Goal: Transaction & Acquisition: Purchase product/service

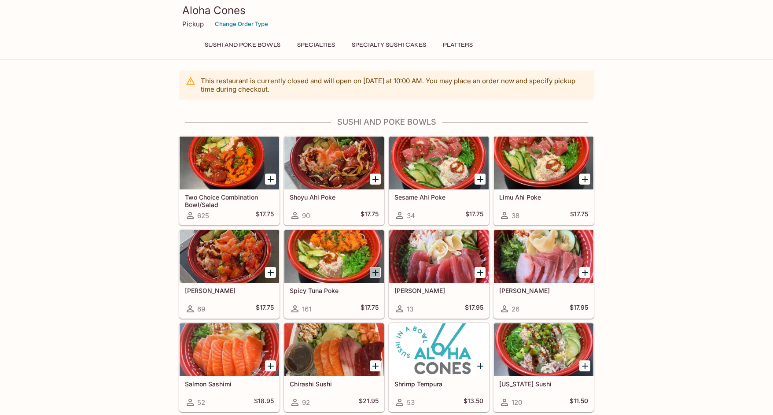
click at [373, 274] on icon "Add Spicy Tuna Poke" at bounding box center [375, 272] width 11 height 11
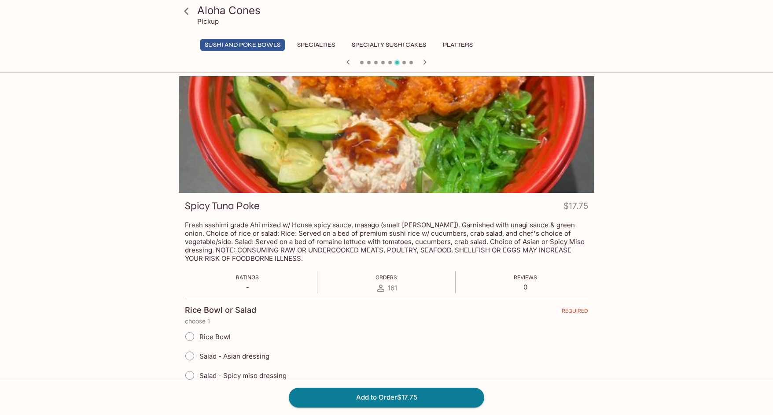
click at [221, 337] on span "Rice Bowl" at bounding box center [214, 336] width 31 height 8
click at [199, 337] on input "Rice Bowl" at bounding box center [189, 336] width 18 height 18
radio input "true"
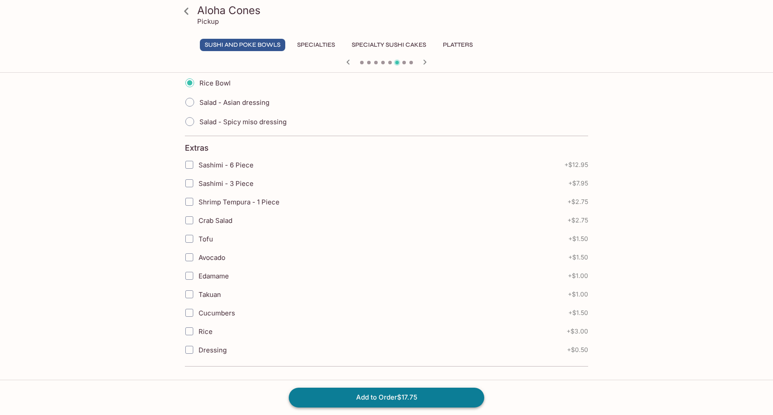
scroll to position [254, 0]
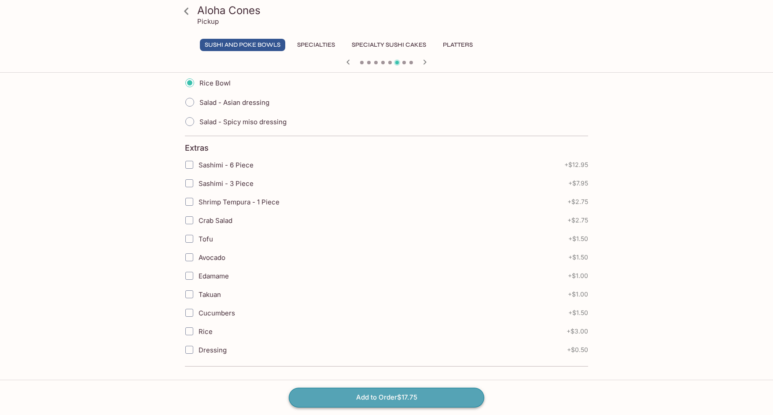
click at [325, 394] on button "Add to Order $17.75" at bounding box center [386, 396] width 195 height 19
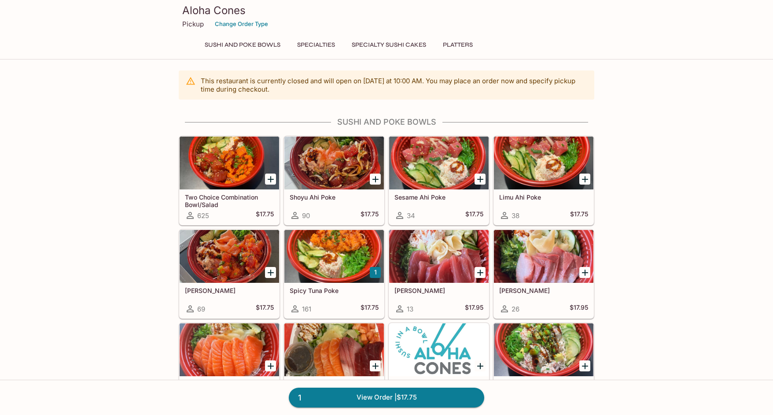
click at [272, 274] on icon "Add Wasabi Masago Ahi Poke" at bounding box center [270, 272] width 11 height 11
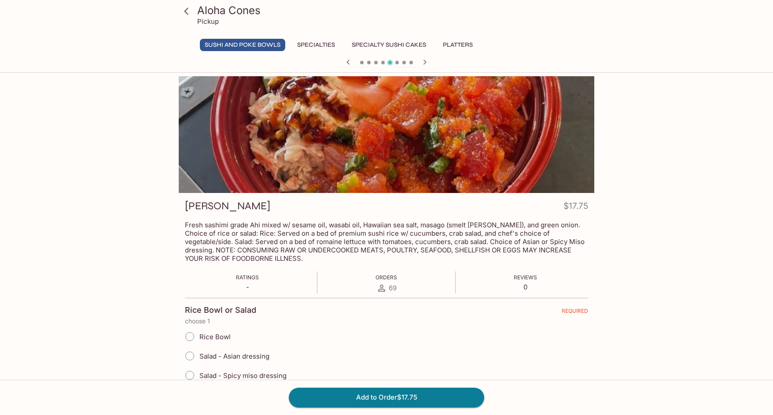
click at [216, 335] on span "Rice Bowl" at bounding box center [214, 336] width 31 height 8
click at [199, 335] on input "Rice Bowl" at bounding box center [189, 336] width 18 height 18
radio input "true"
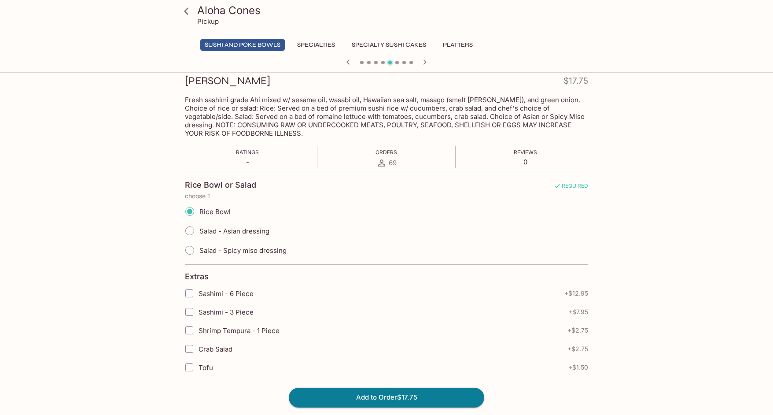
scroll to position [176, 0]
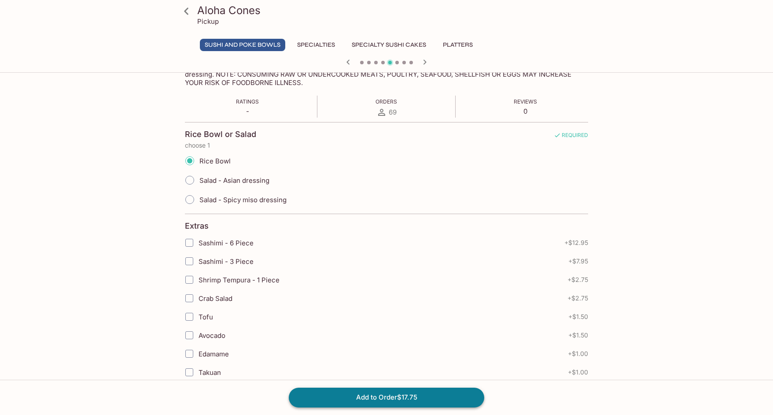
click at [328, 388] on button "Add to Order $17.75" at bounding box center [386, 396] width 195 height 19
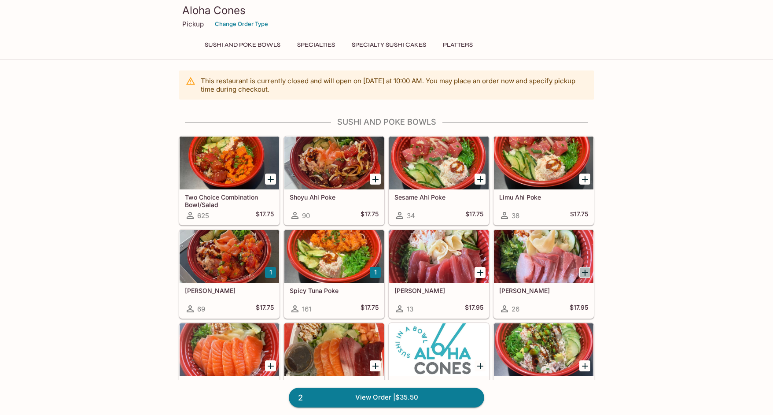
click at [585, 270] on icon "Add Hamachi Sashimi" at bounding box center [585, 272] width 6 height 6
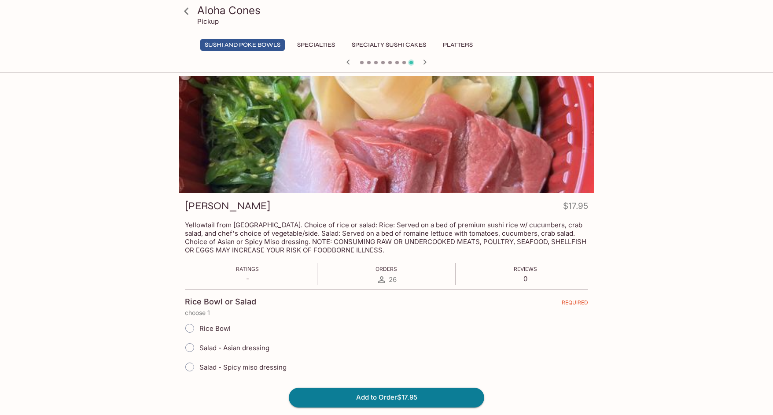
click at [223, 331] on span "Rice Bowl" at bounding box center [214, 328] width 31 height 8
click at [199, 331] on input "Rice Bowl" at bounding box center [189, 328] width 18 height 18
radio input "true"
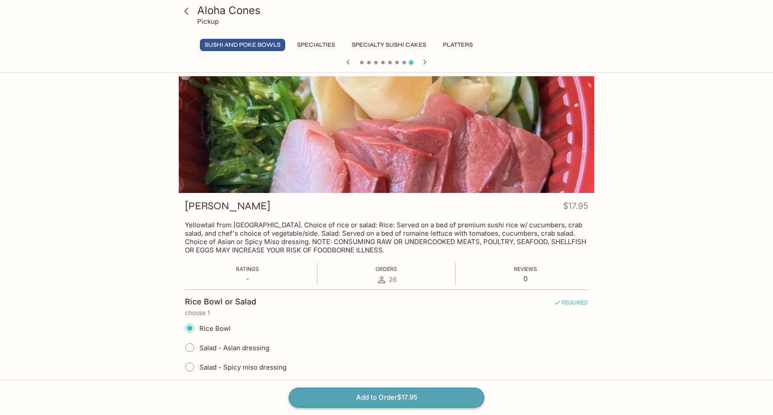
click at [368, 397] on button "Add to Order $17.95" at bounding box center [386, 396] width 195 height 19
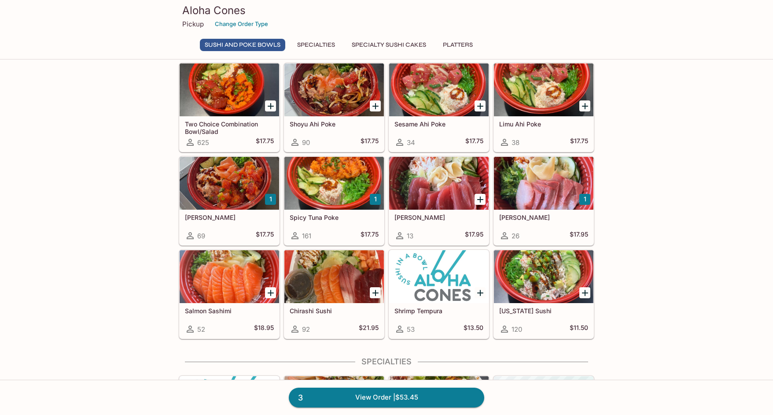
scroll to position [74, 0]
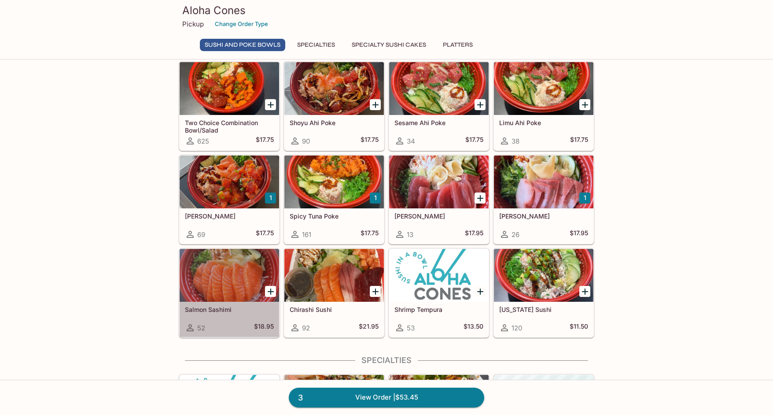
click at [237, 287] on div at bounding box center [229, 275] width 99 height 53
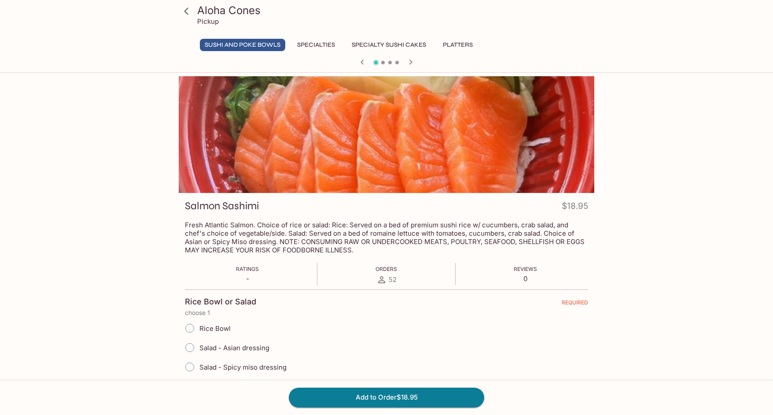
click at [191, 329] on input "Rice Bowl" at bounding box center [189, 328] width 18 height 18
radio input "true"
click at [367, 395] on button "Add to Order $18.95" at bounding box center [386, 396] width 195 height 19
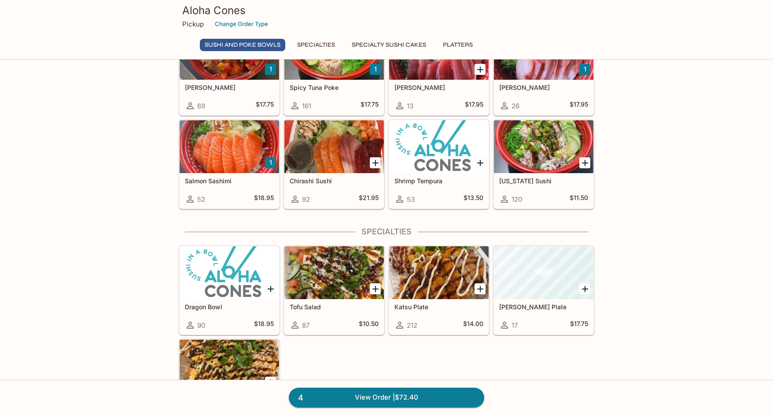
scroll to position [203, 0]
click at [326, 261] on div at bounding box center [333, 272] width 99 height 53
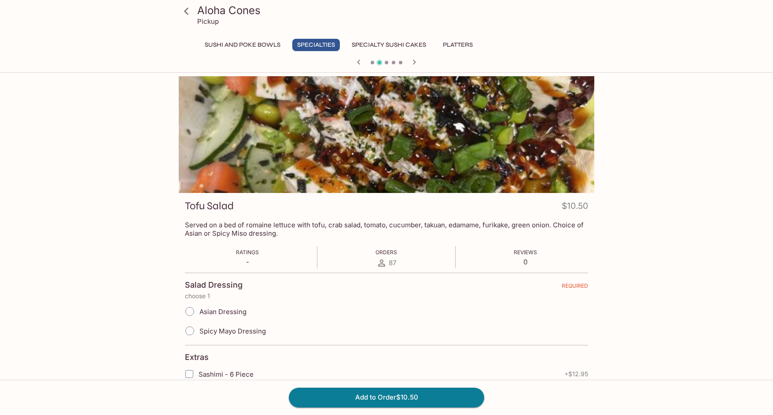
click at [224, 310] on span "Asian Dressing" at bounding box center [222, 311] width 47 height 8
click at [199, 310] on input "Asian Dressing" at bounding box center [189, 311] width 18 height 18
radio input "true"
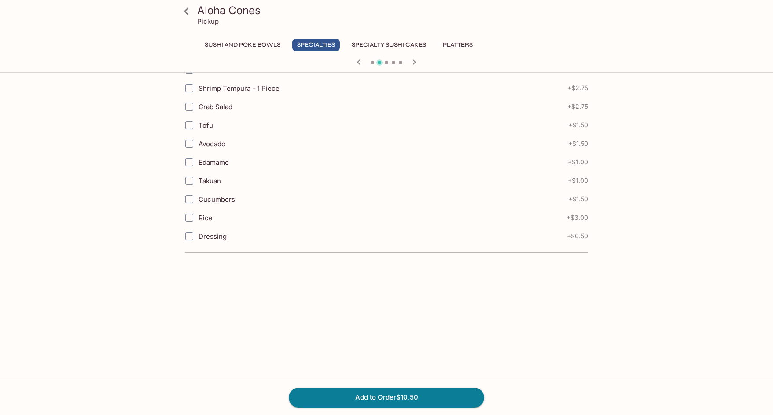
scroll to position [333, 0]
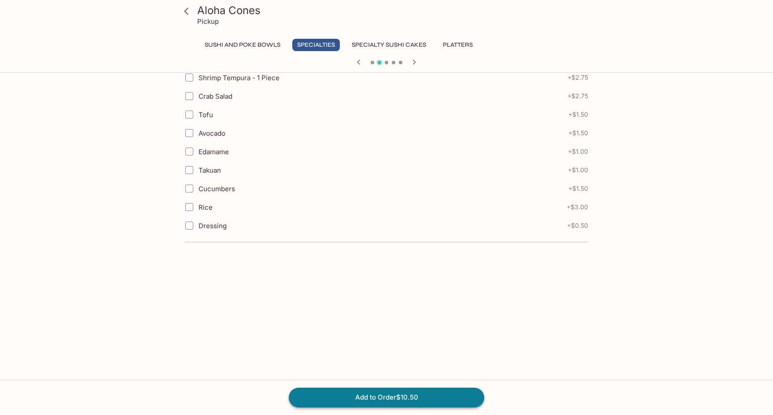
click at [338, 398] on button "Add to Order $10.50" at bounding box center [386, 396] width 195 height 19
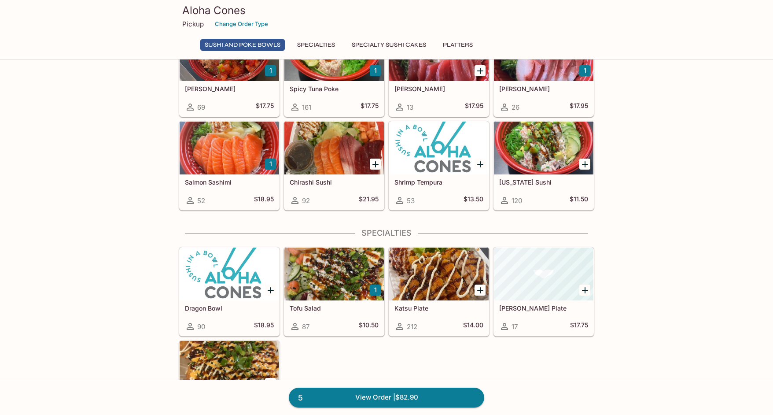
scroll to position [204, 0]
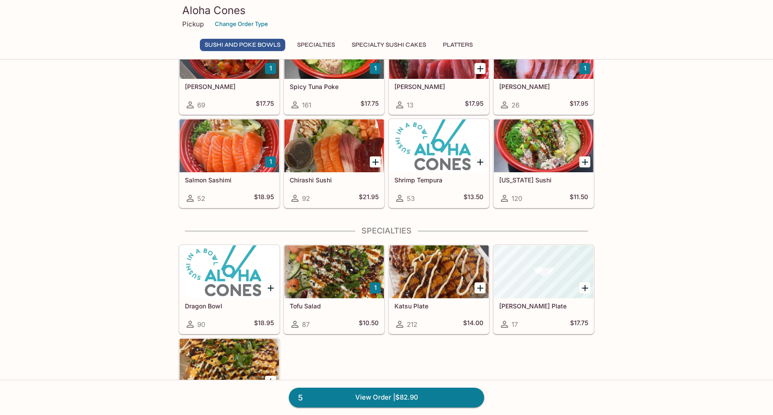
click at [339, 293] on div at bounding box center [333, 271] width 99 height 53
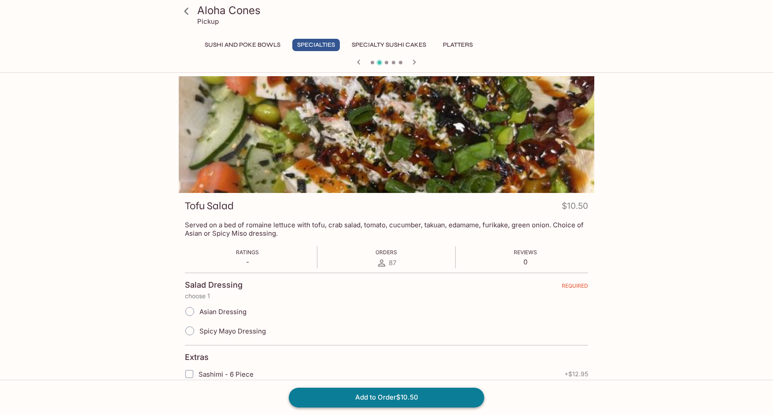
click at [364, 398] on button "Add to Order $10.50" at bounding box center [386, 396] width 195 height 19
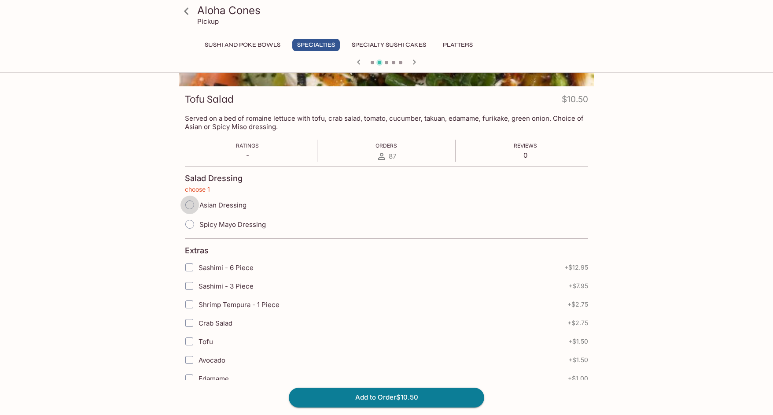
click at [193, 202] on input "Asian Dressing" at bounding box center [189, 204] width 18 height 18
radio input "true"
click at [350, 393] on button "Add to Order $10.50" at bounding box center [386, 396] width 195 height 19
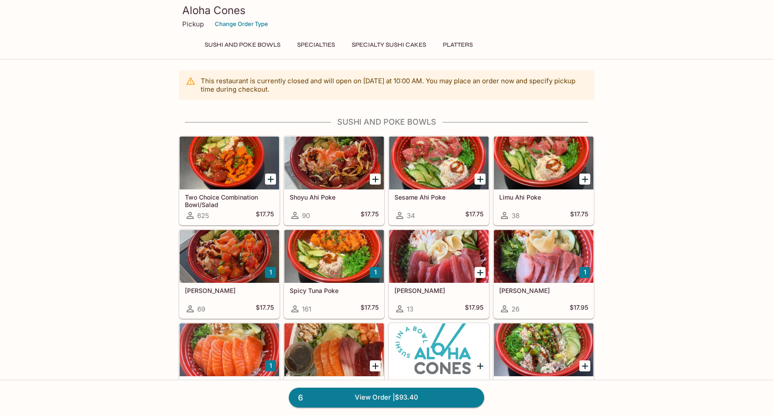
scroll to position [102, 0]
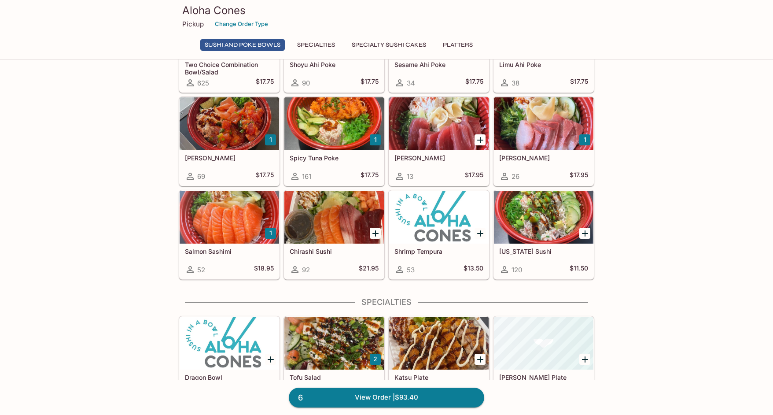
scroll to position [85, 0]
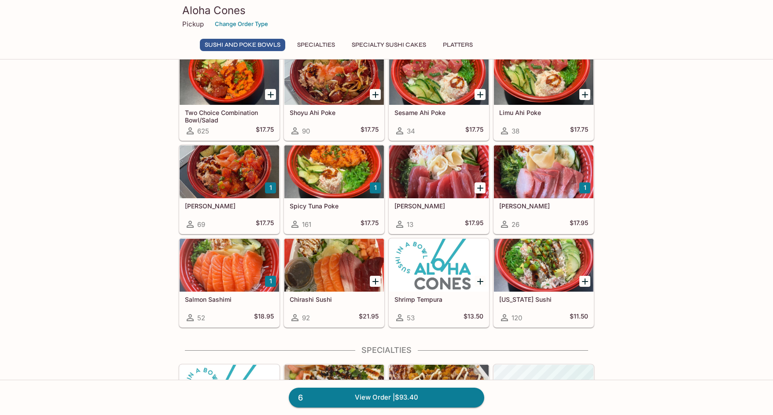
click at [550, 191] on div at bounding box center [543, 171] width 99 height 53
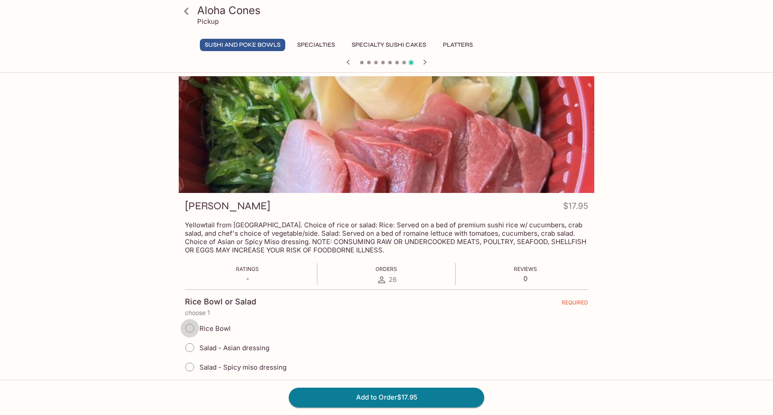
click at [189, 333] on input "Rice Bowl" at bounding box center [189, 328] width 18 height 18
radio input "true"
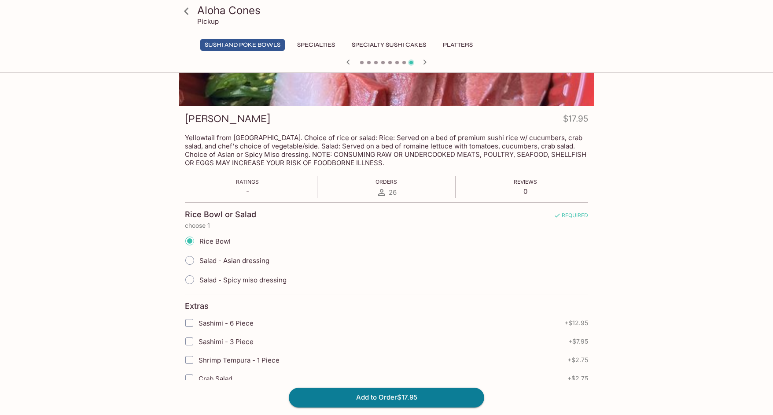
scroll to position [101, 0]
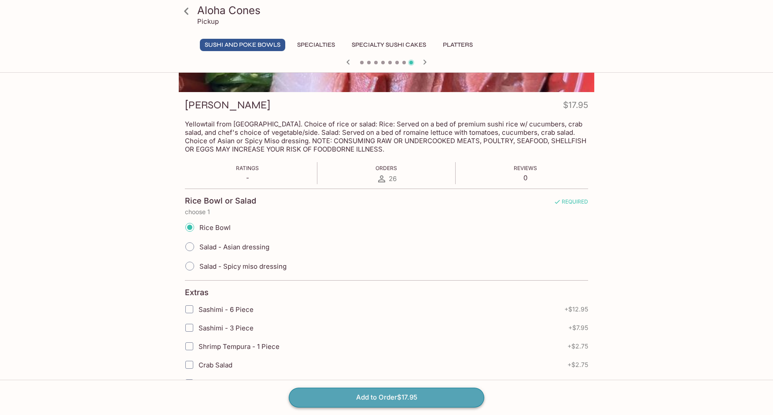
click at [322, 402] on button "Add to Order $17.95" at bounding box center [386, 396] width 195 height 19
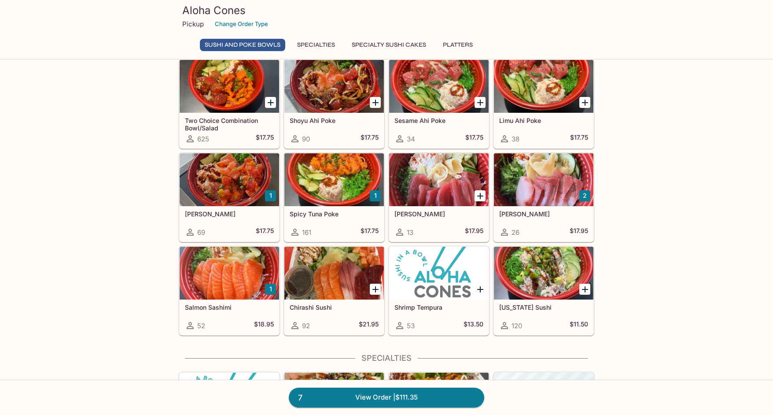
scroll to position [76, 0]
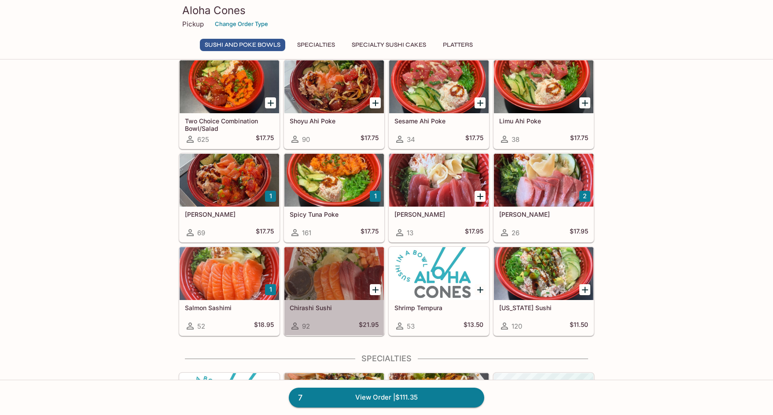
click at [323, 275] on div at bounding box center [333, 273] width 99 height 53
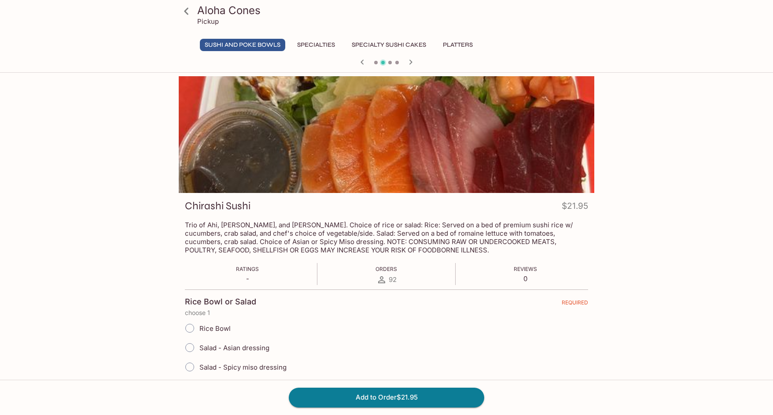
click at [224, 326] on span "Rice Bowl" at bounding box center [214, 328] width 31 height 8
click at [199, 326] on input "Rice Bowl" at bounding box center [189, 328] width 18 height 18
radio input "true"
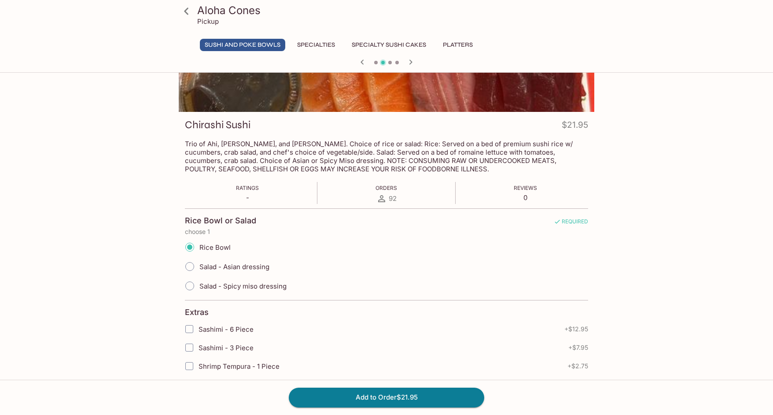
scroll to position [83, 0]
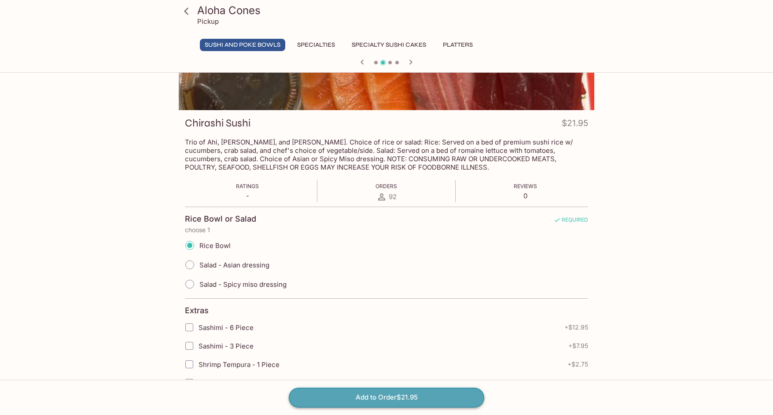
click at [352, 397] on button "Add to Order $21.95" at bounding box center [386, 396] width 195 height 19
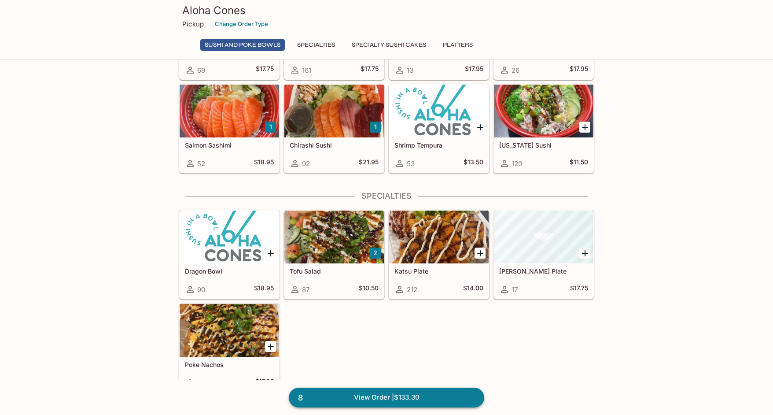
scroll to position [239, 0]
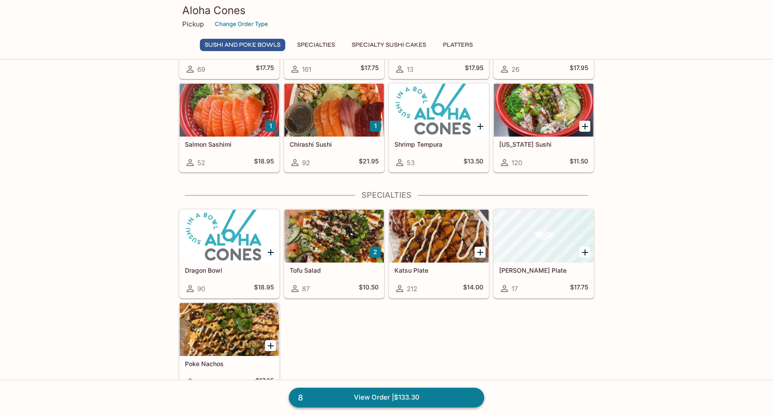
click at [352, 397] on link "8 View Order | $133.30" at bounding box center [386, 396] width 195 height 19
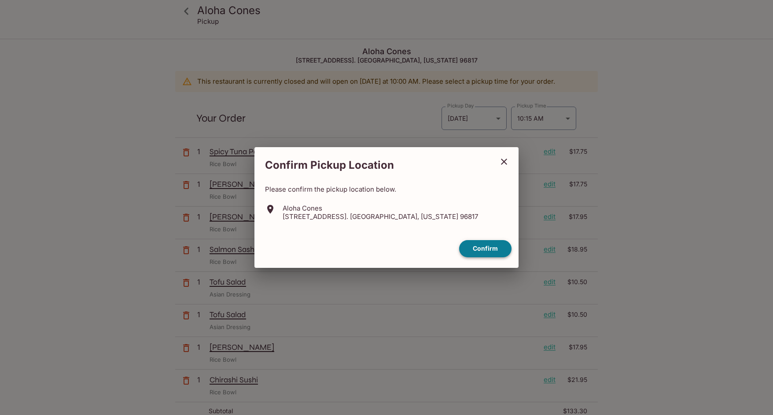
click at [488, 246] on button "Confirm" at bounding box center [485, 248] width 52 height 17
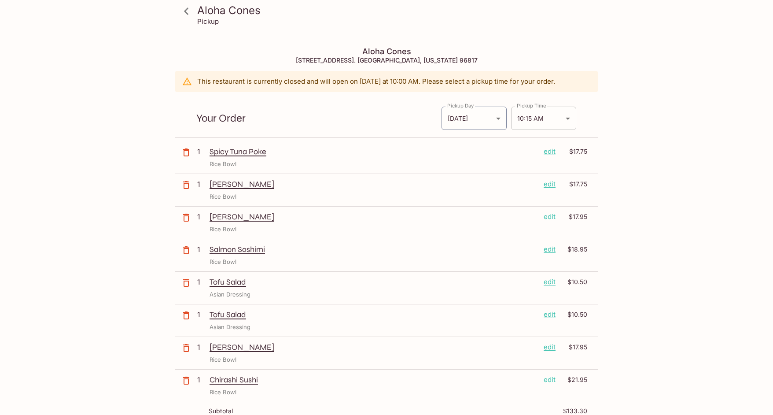
click at [533, 118] on body "Aloha Cones Pickup Aloha Cones [STREET_ADDRESS]. [GEOGRAPHIC_DATA], [US_STATE][…" at bounding box center [386, 247] width 773 height 415
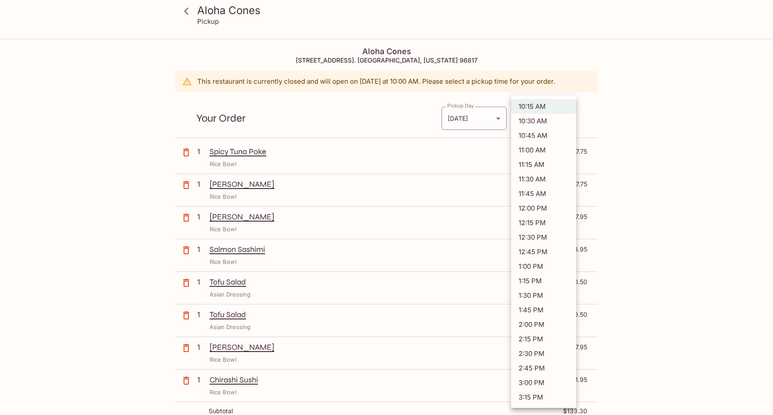
click at [538, 169] on li "11:15 AM" at bounding box center [543, 164] width 65 height 15
type input "[DATE]T21:15:00.000000Z"
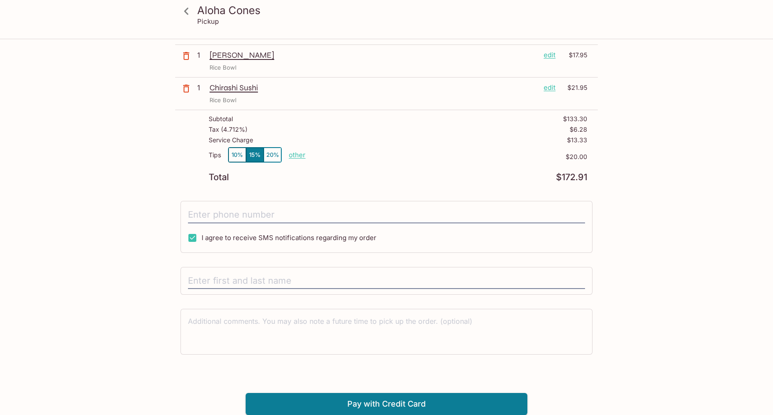
scroll to position [291, 0]
type input "[PERSON_NAME]"
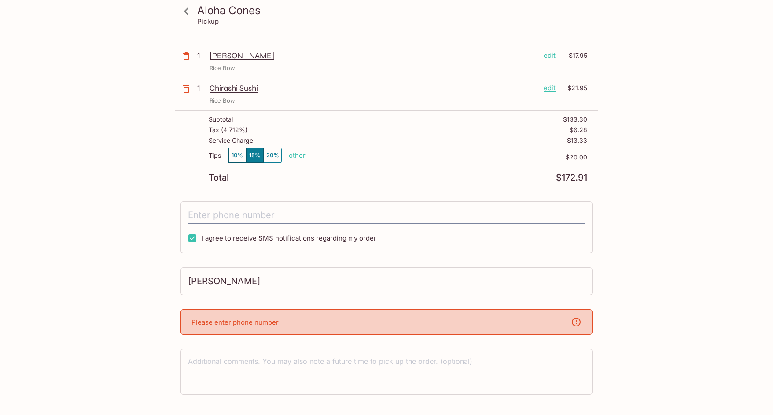
click at [240, 278] on input "[PERSON_NAME]" at bounding box center [386, 281] width 397 height 17
click at [214, 320] on p "Please enter phone number" at bounding box center [234, 322] width 87 height 8
click at [268, 318] on p "Please enter phone number" at bounding box center [234, 322] width 87 height 8
click at [572, 324] on icon at bounding box center [576, 321] width 11 height 11
click at [575, 323] on icon at bounding box center [576, 321] width 11 height 11
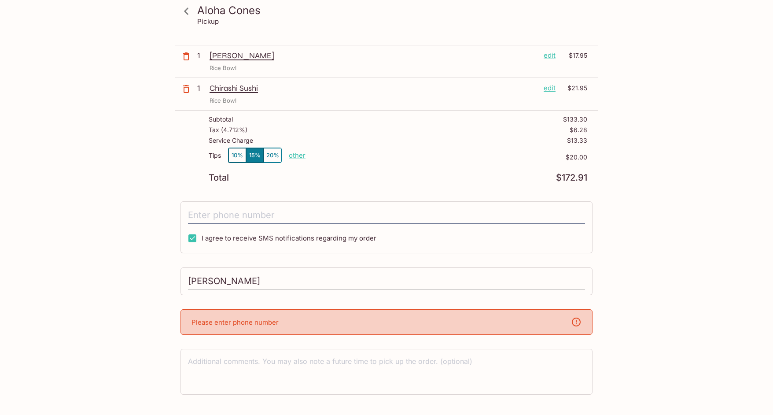
click at [360, 283] on input "[PERSON_NAME]" at bounding box center [386, 281] width 397 height 17
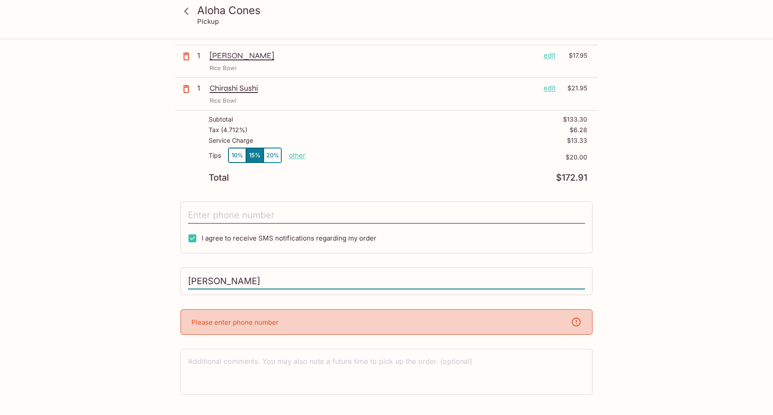
click at [360, 283] on input "[PERSON_NAME]" at bounding box center [386, 281] width 397 height 17
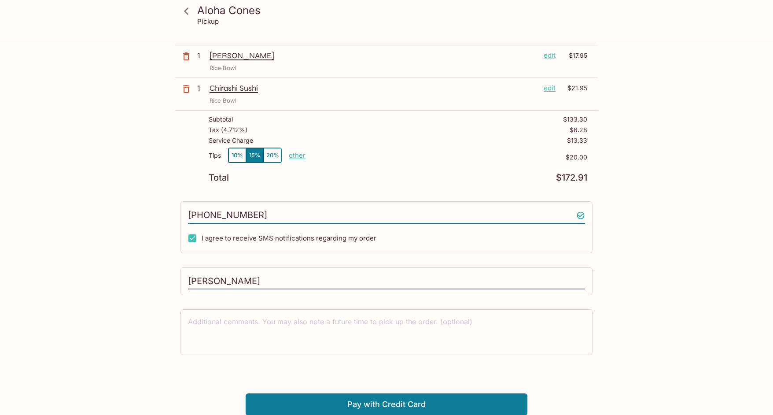
type input "[PHONE_NUMBER]"
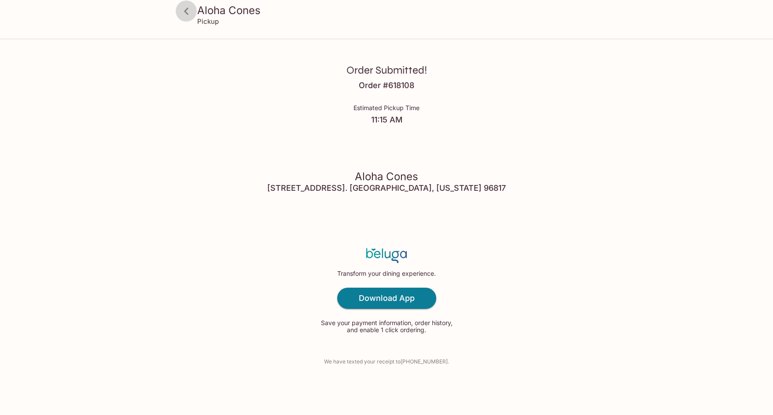
click at [187, 12] on icon at bounding box center [186, 11] width 15 height 15
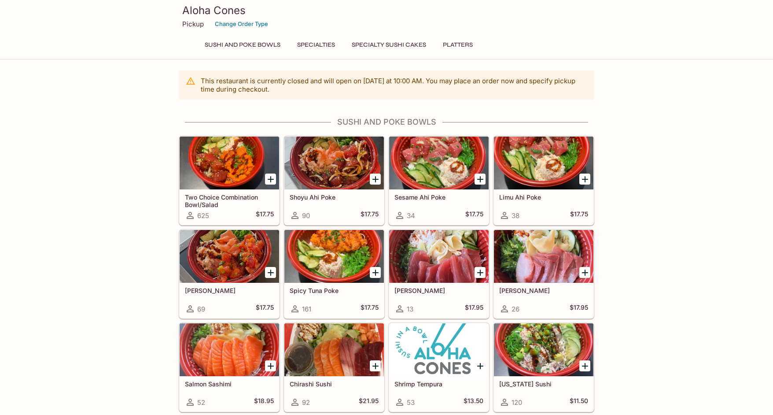
click at [211, 11] on h3 "Aloha Cones" at bounding box center [386, 11] width 408 height 14
drag, startPoint x: 264, startPoint y: 125, endPoint x: 357, endPoint y: 141, distance: 94.3
click at [357, 141] on div "Sushi and Poke Bowls Two Choice Combination Bowl/Salad 625 $17.75 Shoyu Ahi Pok…" at bounding box center [387, 264] width 416 height 295
